Goal: Task Accomplishment & Management: Use online tool/utility

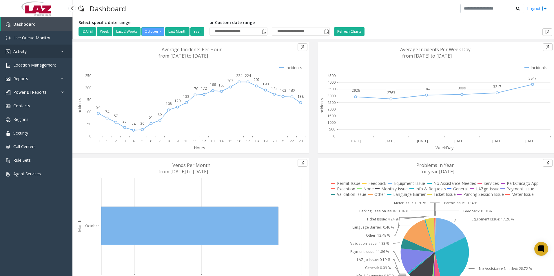
click at [20, 48] on link "Activity" at bounding box center [36, 52] width 72 height 14
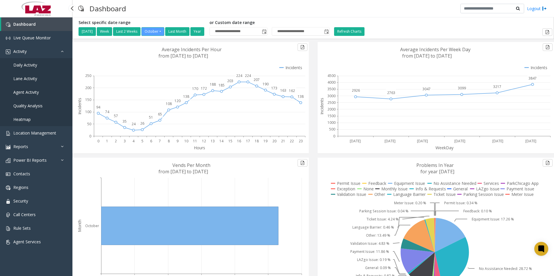
click at [26, 63] on span "Daily Activity" at bounding box center [25, 65] width 24 height 6
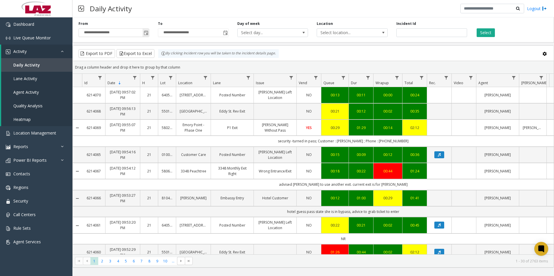
click at [147, 33] on span "Toggle popup" at bounding box center [146, 33] width 5 height 5
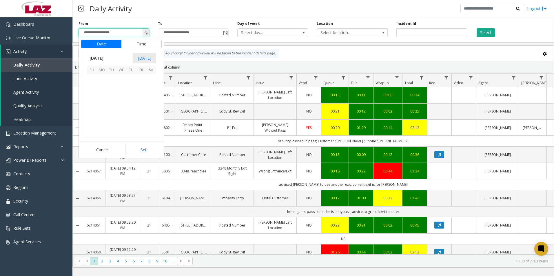
scroll to position [104000, 0]
click at [142, 43] on button "Time" at bounding box center [141, 44] width 41 height 9
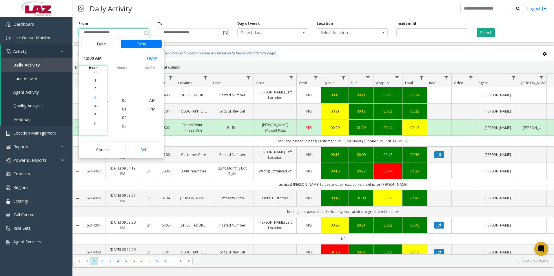
scroll to position [35, 0]
click at [94, 100] on span "4" at bounding box center [95, 101] width 2 height 6
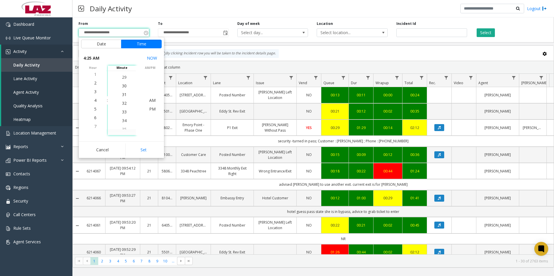
scroll to position [278, 0]
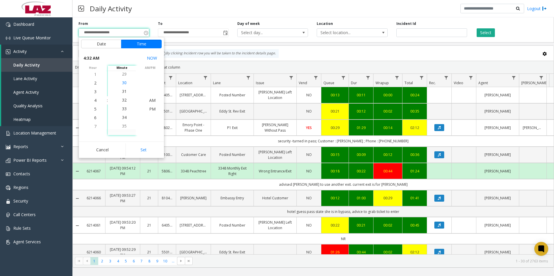
click at [122, 81] on span "30" at bounding box center [124, 83] width 5 height 6
click at [150, 108] on span "PM" at bounding box center [152, 109] width 6 height 6
click at [148, 147] on button "Set" at bounding box center [143, 150] width 36 height 13
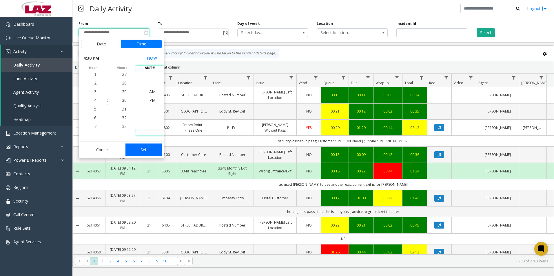
type input "**********"
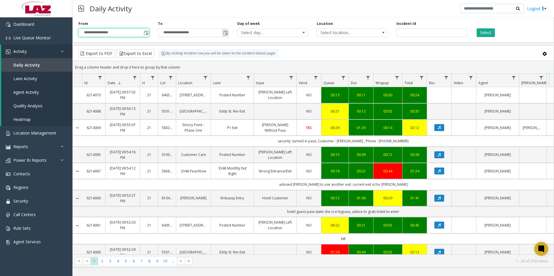
click at [216, 33] on input "**********" at bounding box center [193, 33] width 70 height 8
click at [226, 32] on span "Toggle popup" at bounding box center [225, 33] width 5 height 5
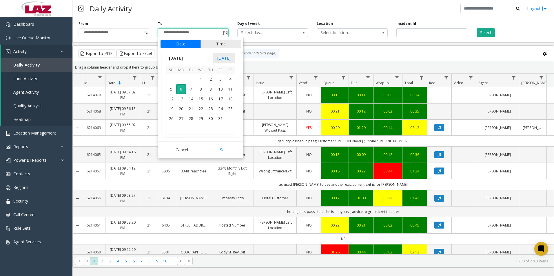
click at [213, 43] on button "Time" at bounding box center [220, 44] width 41 height 9
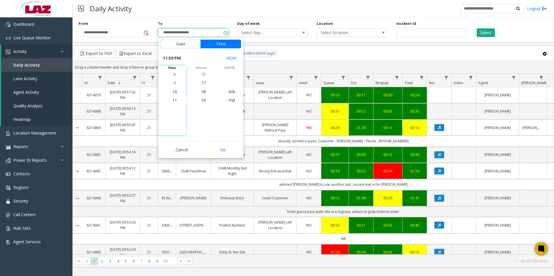
click at [171, 82] on li "9" at bounding box center [174, 83] width 20 height 9
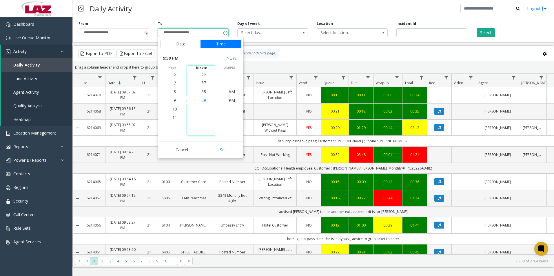
click at [203, 100] on span "59" at bounding box center [203, 101] width 5 height 6
click at [230, 100] on span "PM" at bounding box center [231, 101] width 6 height 6
click at [223, 148] on button "Set" at bounding box center [223, 150] width 36 height 13
type input "**********"
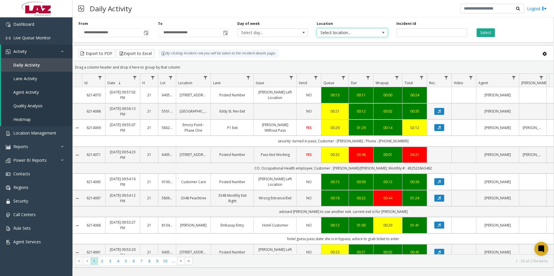
click at [336, 31] on span "Select location..." at bounding box center [345, 33] width 56 height 8
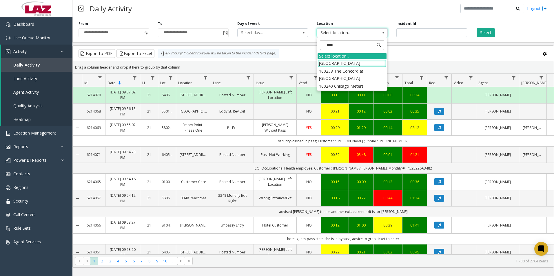
type input "*****"
click at [325, 62] on li "100240 Chicago Meters" at bounding box center [351, 63] width 69 height 8
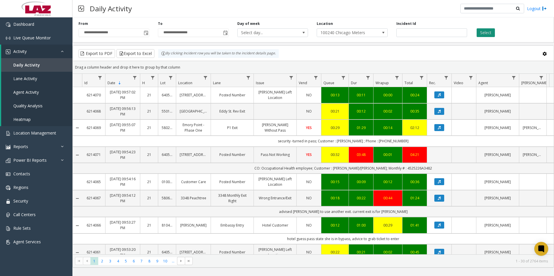
click at [486, 32] on button "Select" at bounding box center [485, 32] width 18 height 9
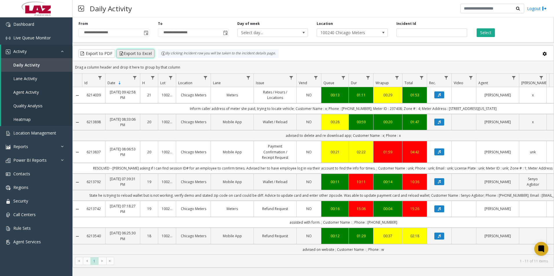
click at [136, 51] on button "Export to Excel" at bounding box center [135, 53] width 38 height 9
